Goal: Information Seeking & Learning: Learn about a topic

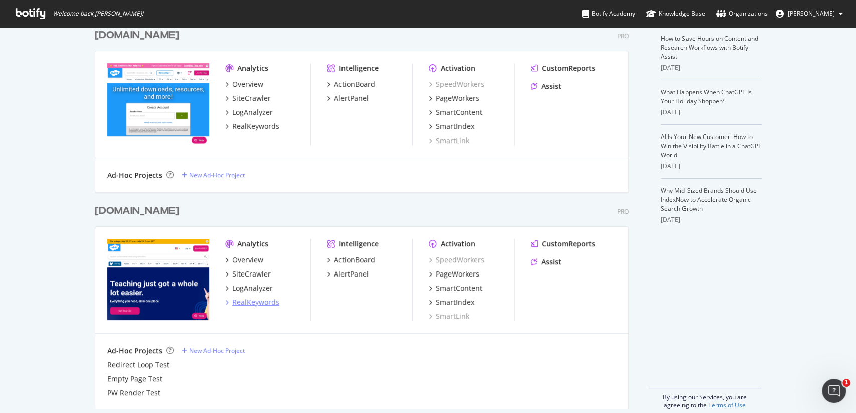
click at [263, 303] on div "RealKeywords" at bounding box center [255, 302] width 47 height 10
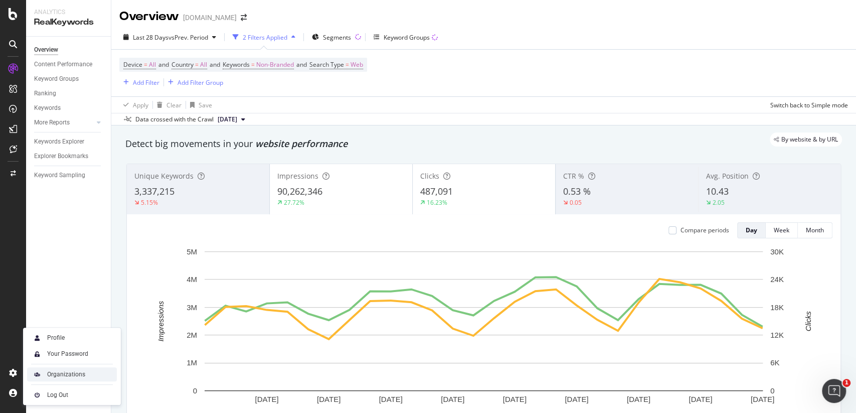
click at [46, 370] on div "Organizations" at bounding box center [72, 374] width 90 height 14
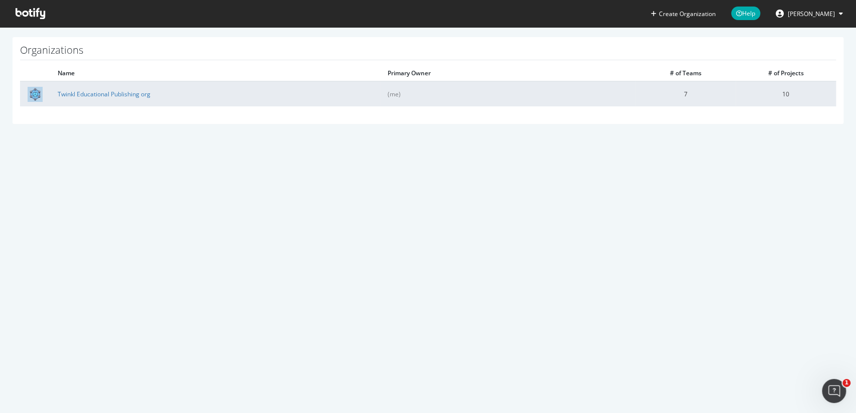
click at [132, 98] on td "Twinkl Educational Publishing org" at bounding box center [215, 93] width 330 height 25
click at [132, 99] on td "Twinkl Educational Publishing org" at bounding box center [215, 93] width 330 height 25
click at [141, 95] on link "Twinkl Educational Publishing org" at bounding box center [104, 94] width 93 height 9
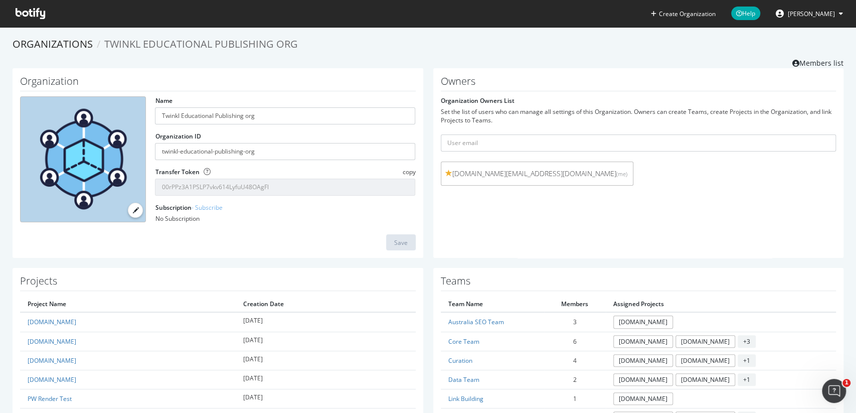
click at [30, 14] on icon at bounding box center [31, 13] width 30 height 11
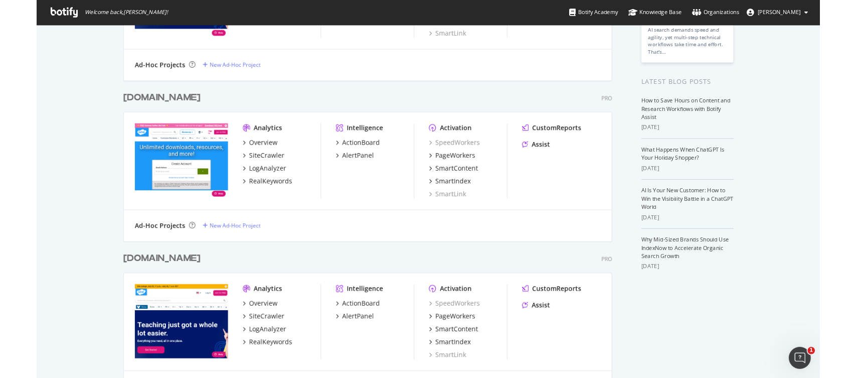
scroll to position [206, 0]
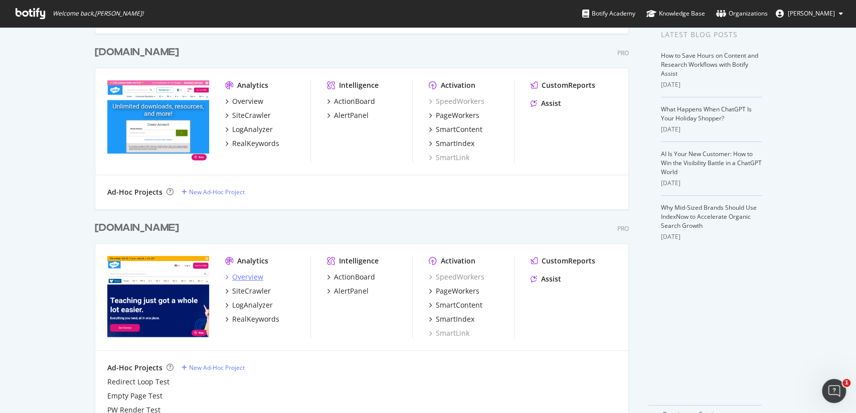
click at [248, 278] on div "Overview" at bounding box center [247, 277] width 31 height 10
